Goal: Information Seeking & Learning: Learn about a topic

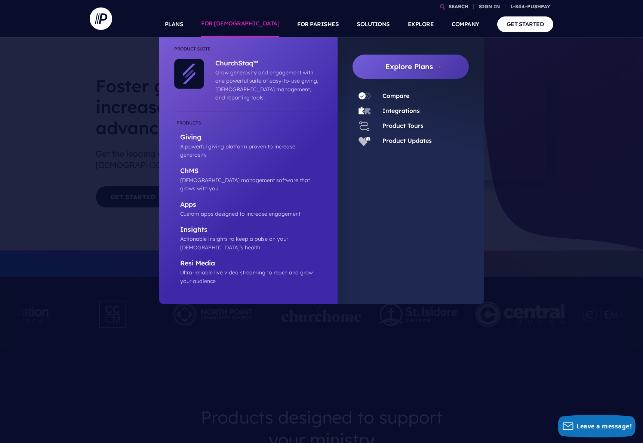
click at [260, 22] on link "FOR [DEMOGRAPHIC_DATA]" at bounding box center [240, 24] width 78 height 26
click at [194, 72] on img at bounding box center [189, 74] width 30 height 30
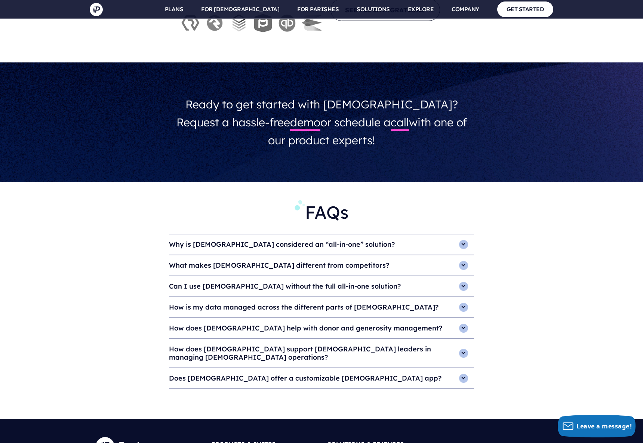
scroll to position [3007, 0]
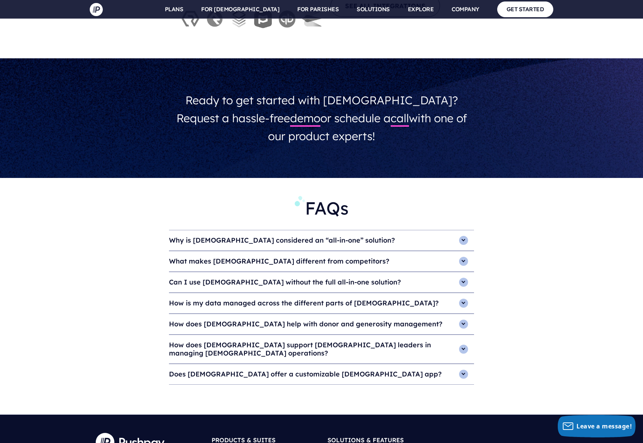
drag, startPoint x: 346, startPoint y: 222, endPoint x: 341, endPoint y: 222, distance: 5.3
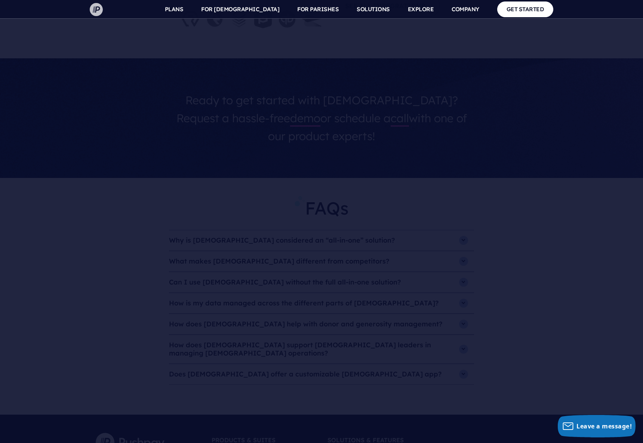
click at [93, 13] on img at bounding box center [96, 9] width 13 height 13
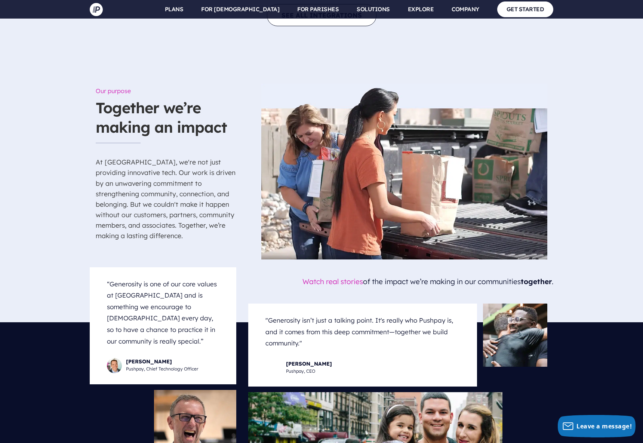
scroll to position [2826, 0]
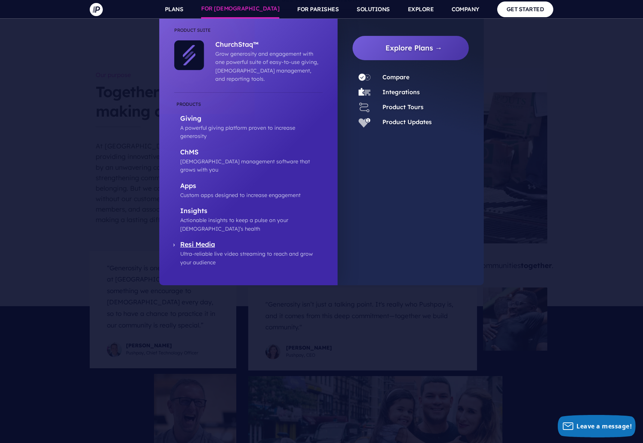
click at [201, 240] on p "Resi Media" at bounding box center [251, 244] width 142 height 9
